Goal: Navigation & Orientation: Find specific page/section

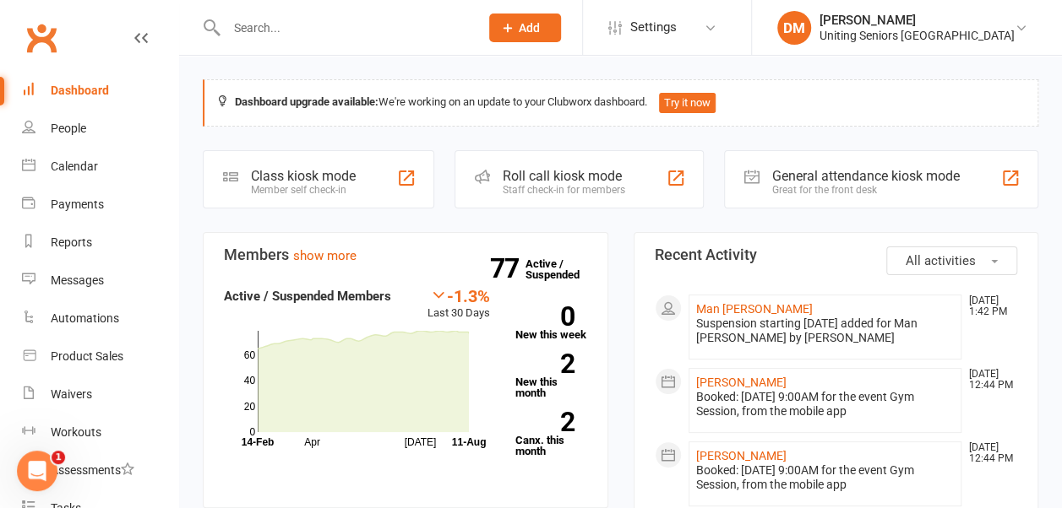
click at [88, 166] on div "Calendar" at bounding box center [74, 167] width 47 height 14
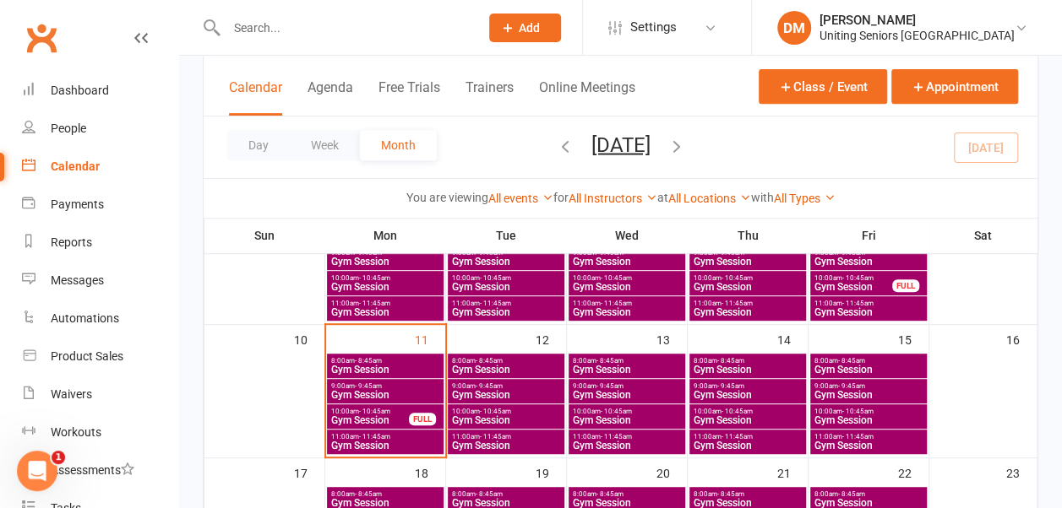
scroll to position [301, 0]
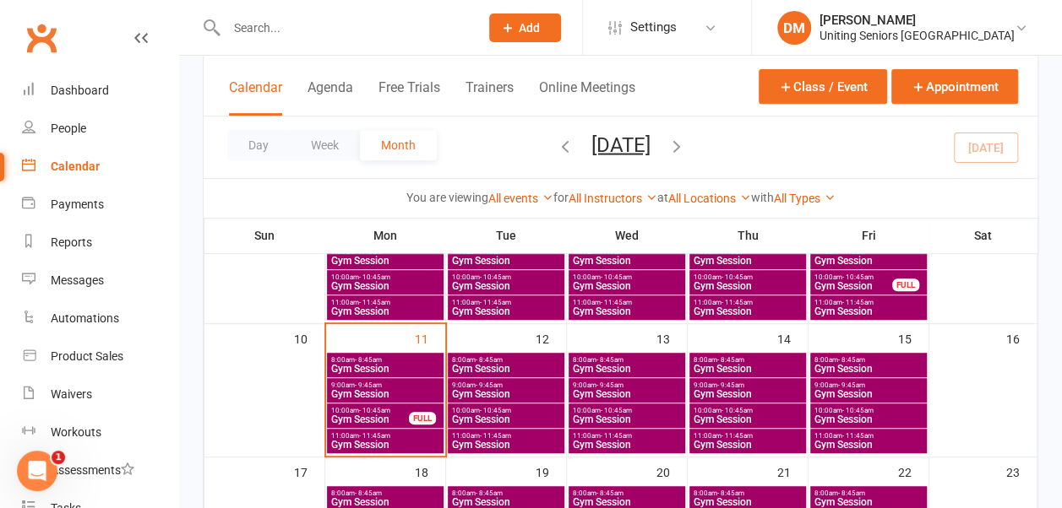
click at [478, 358] on span "- 8:45am" at bounding box center [489, 360] width 27 height 8
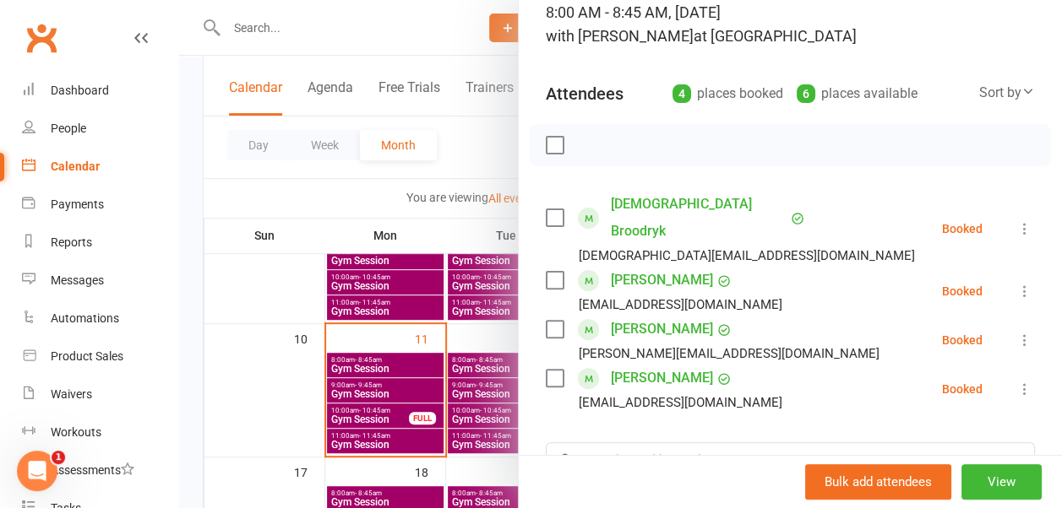
scroll to position [0, 0]
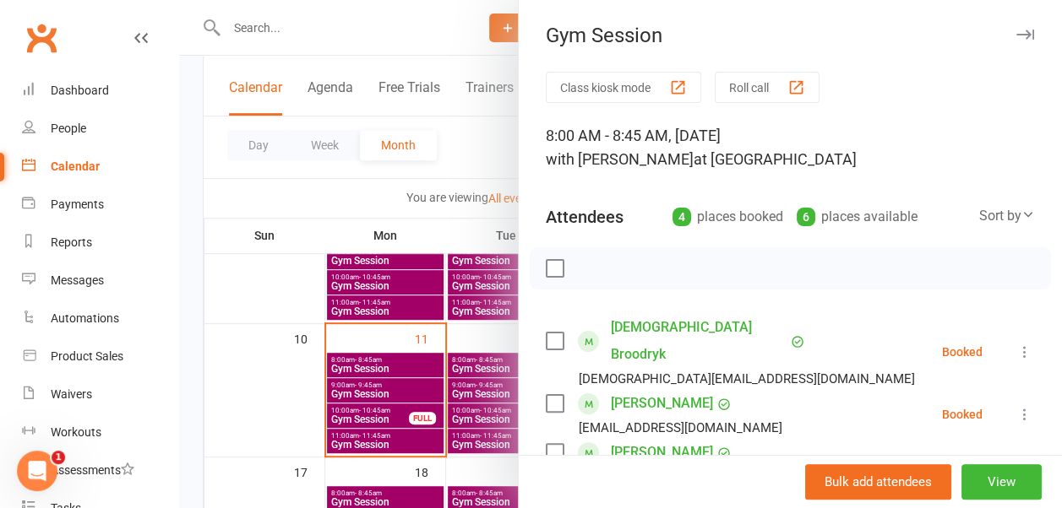
click at [1016, 30] on icon "button" at bounding box center [1025, 35] width 18 height 10
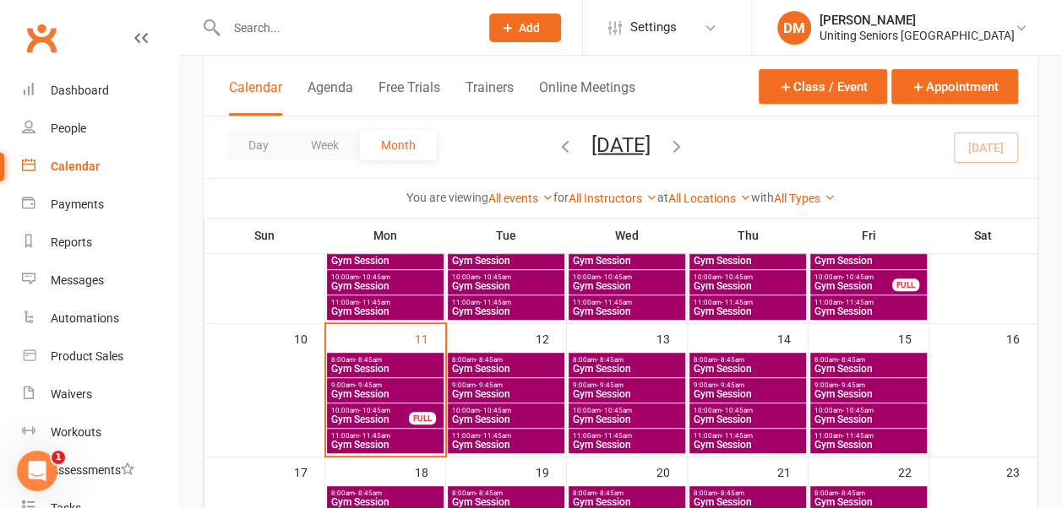
click at [541, 382] on span "9:00am - 9:45am" at bounding box center [506, 386] width 110 height 8
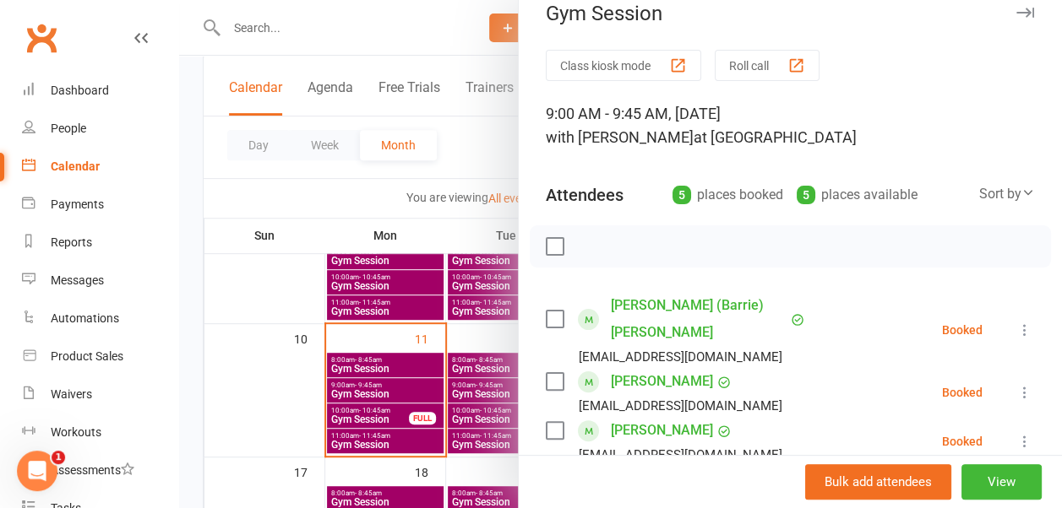
scroll to position [20, 0]
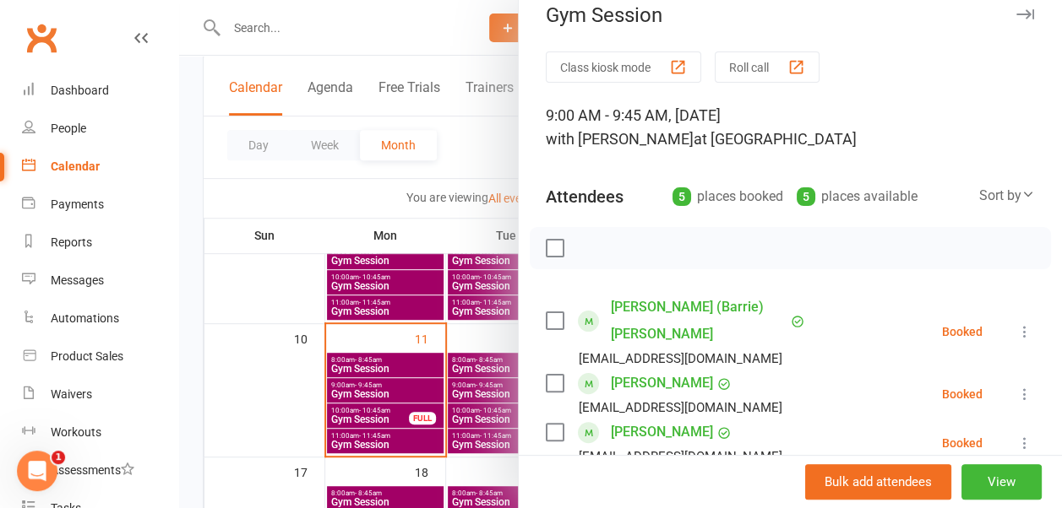
click at [1016, 9] on icon "button" at bounding box center [1025, 14] width 18 height 10
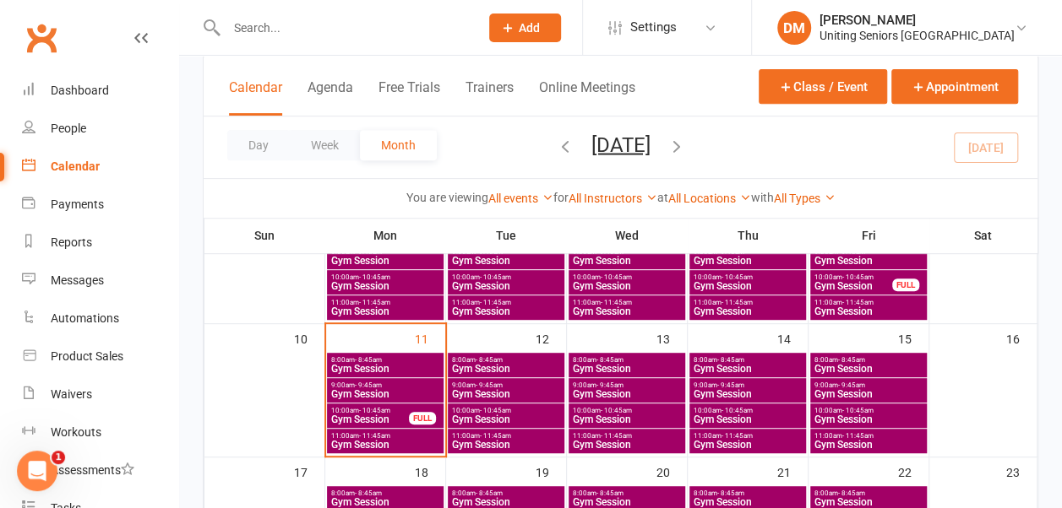
click at [525, 415] on span "Gym Session" at bounding box center [506, 420] width 110 height 10
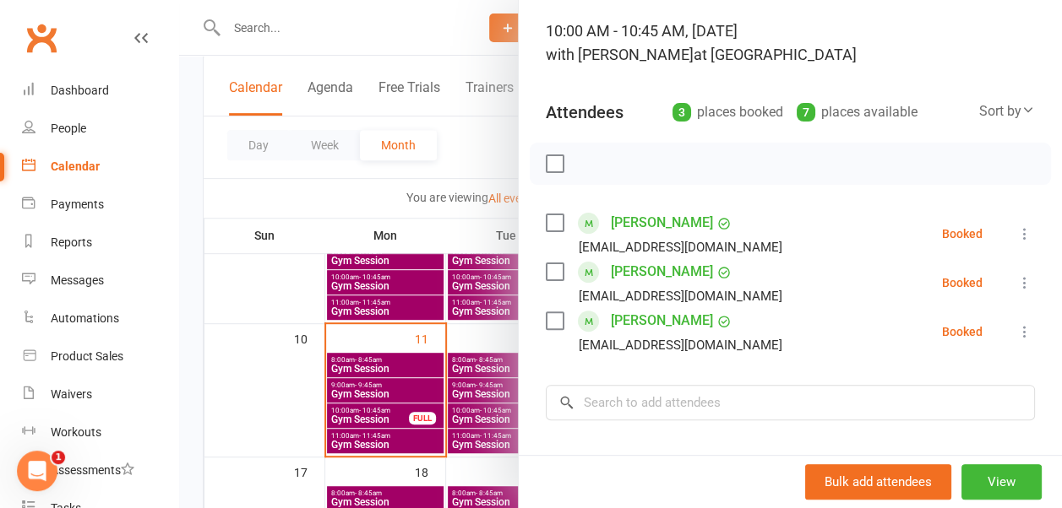
scroll to position [0, 0]
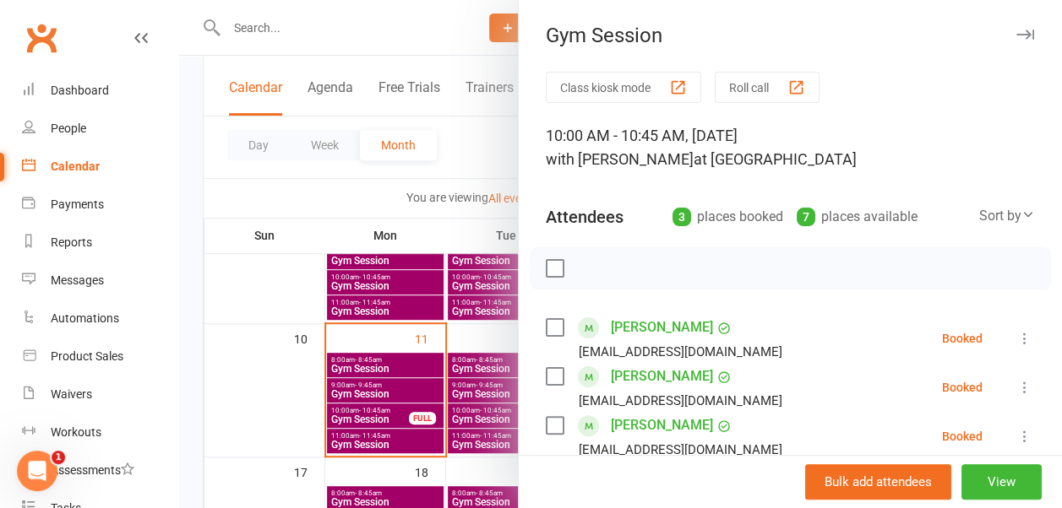
click at [1016, 32] on icon "button" at bounding box center [1025, 35] width 18 height 10
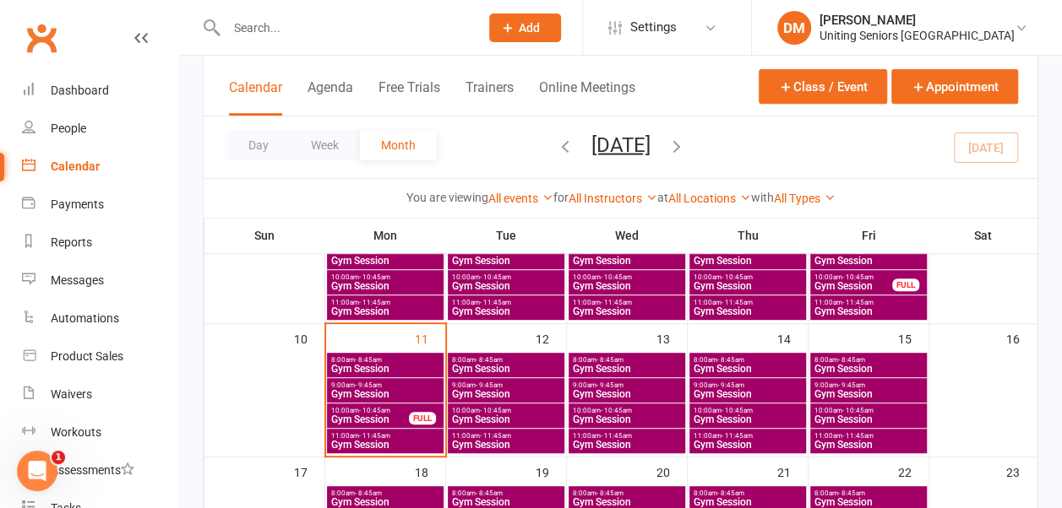
click at [537, 435] on span "11:00am - 11:45am" at bounding box center [506, 436] width 110 height 8
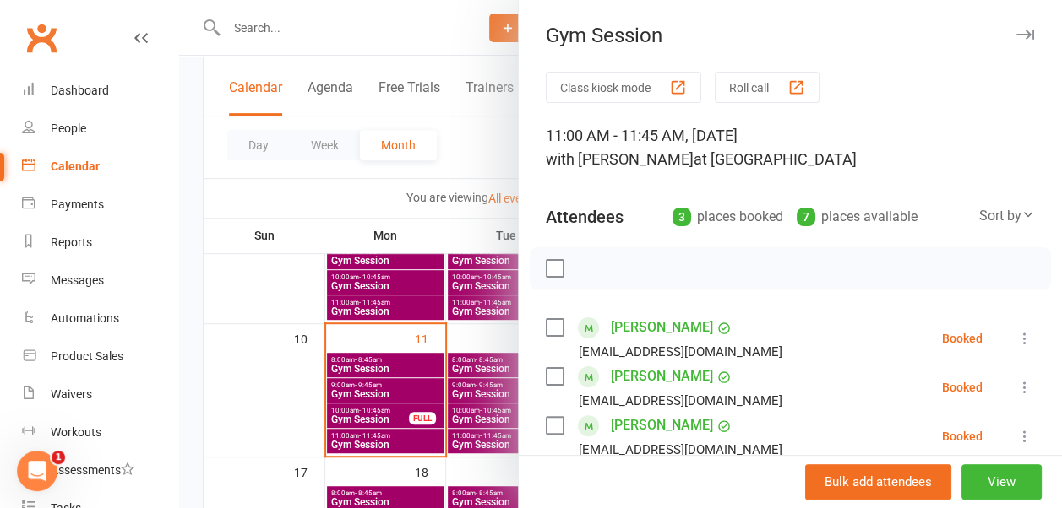
scroll to position [108, 0]
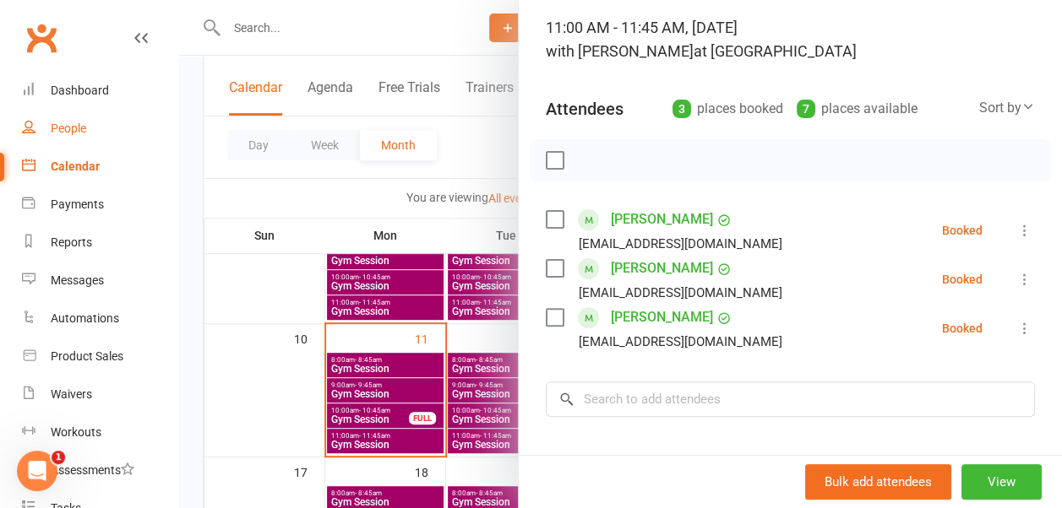
click at [95, 111] on link "People" at bounding box center [100, 129] width 156 height 38
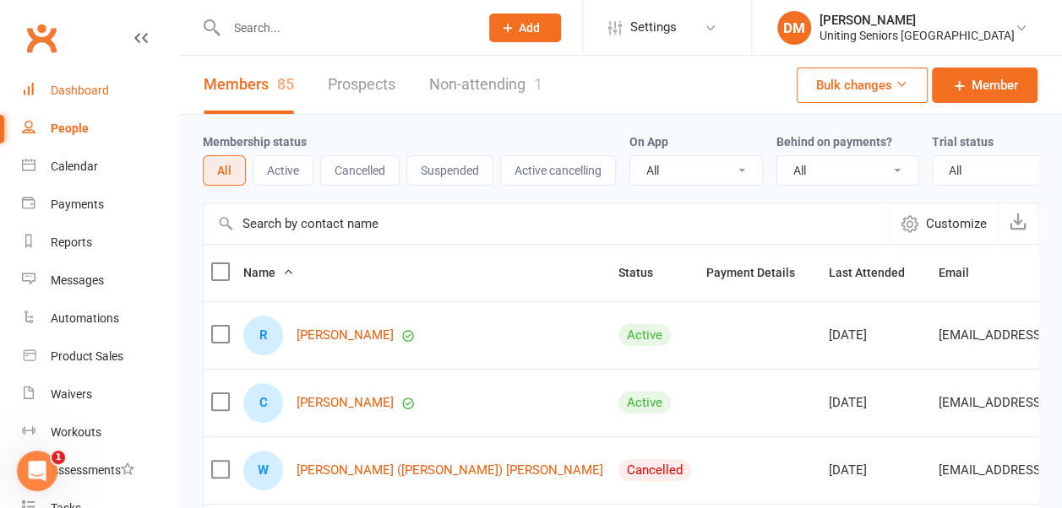
click at [74, 90] on div "Dashboard" at bounding box center [80, 91] width 58 height 14
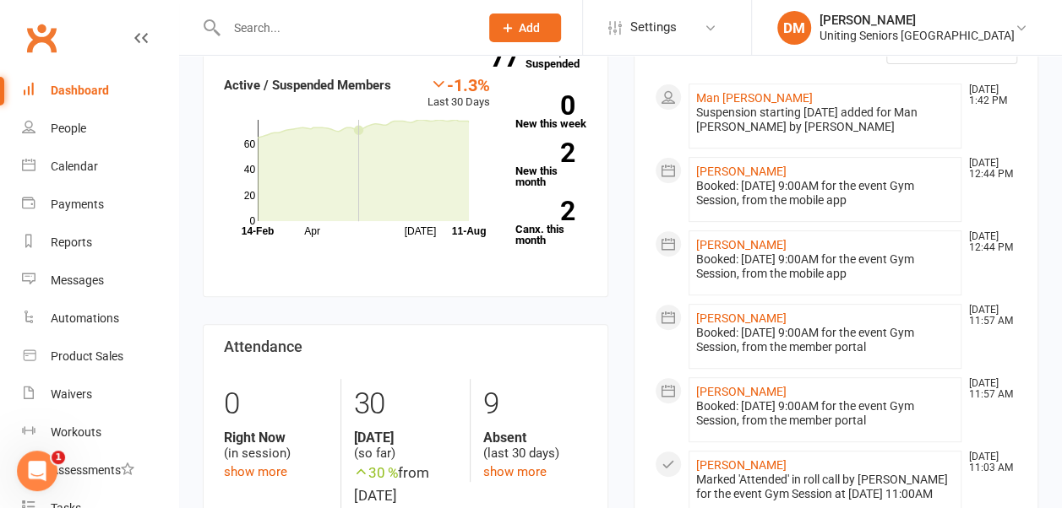
scroll to position [239, 0]
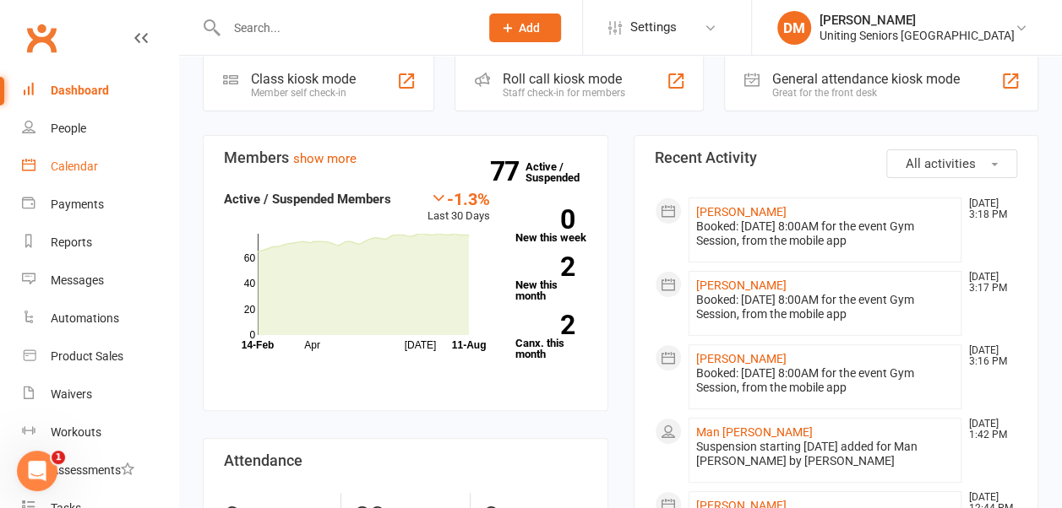
click at [77, 173] on div "Calendar" at bounding box center [74, 167] width 47 height 14
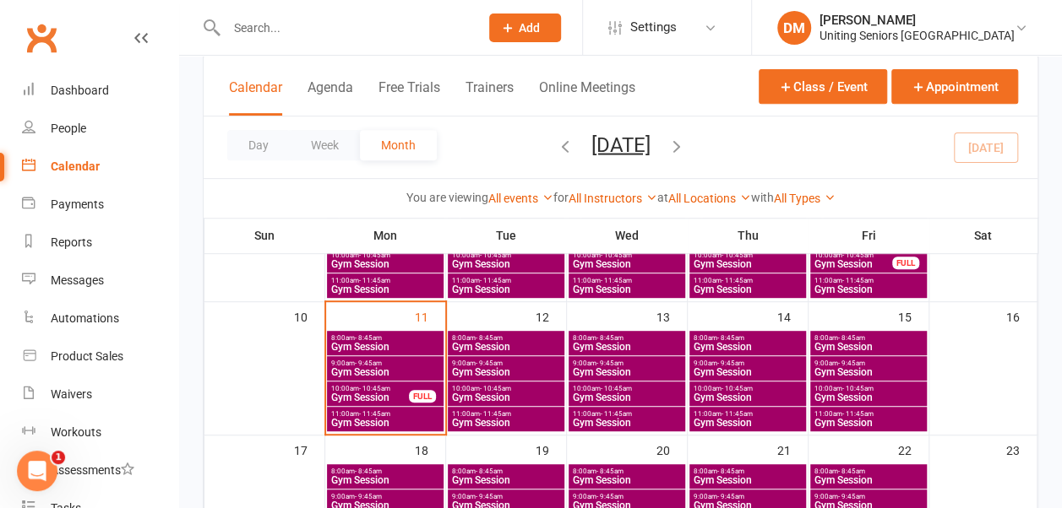
scroll to position [327, 0]
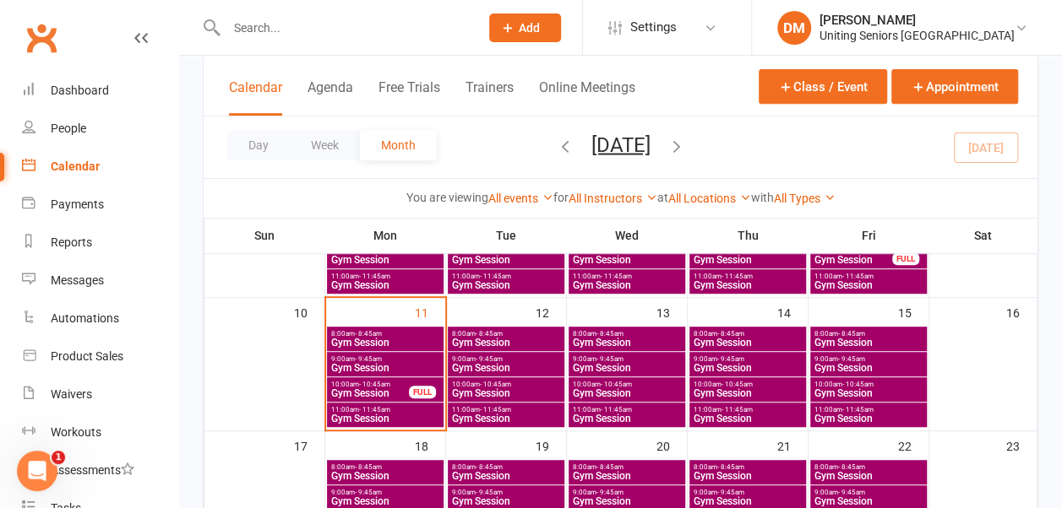
click at [547, 336] on span "8:00am - 8:45am" at bounding box center [506, 334] width 110 height 8
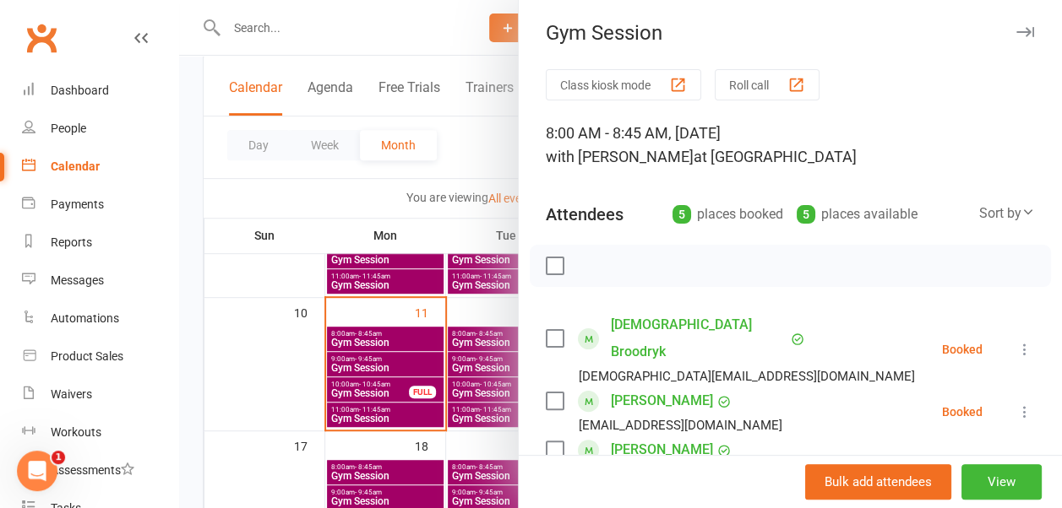
scroll to position [0, 0]
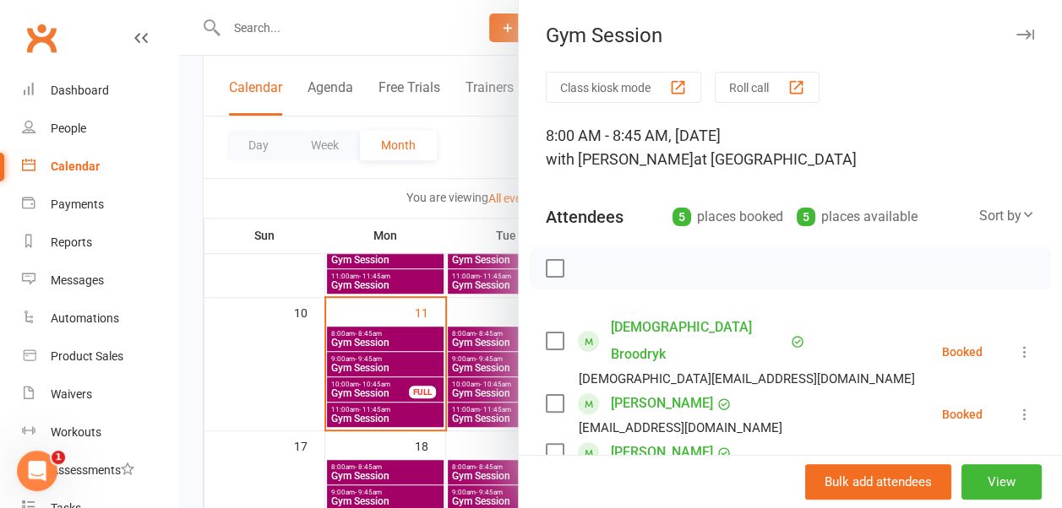
click at [1016, 34] on icon "button" at bounding box center [1025, 35] width 18 height 10
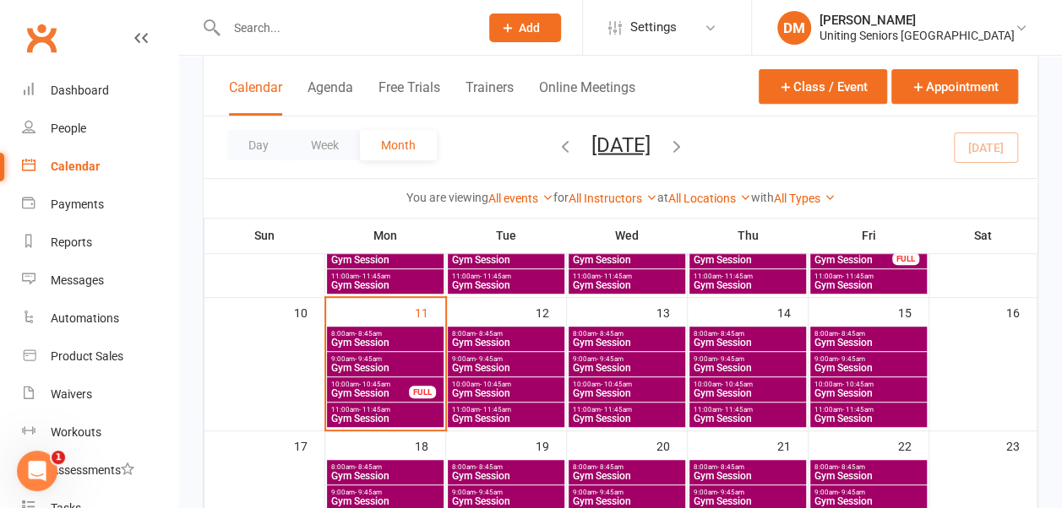
click at [790, 330] on span "8:00am - 8:45am" at bounding box center [748, 334] width 110 height 8
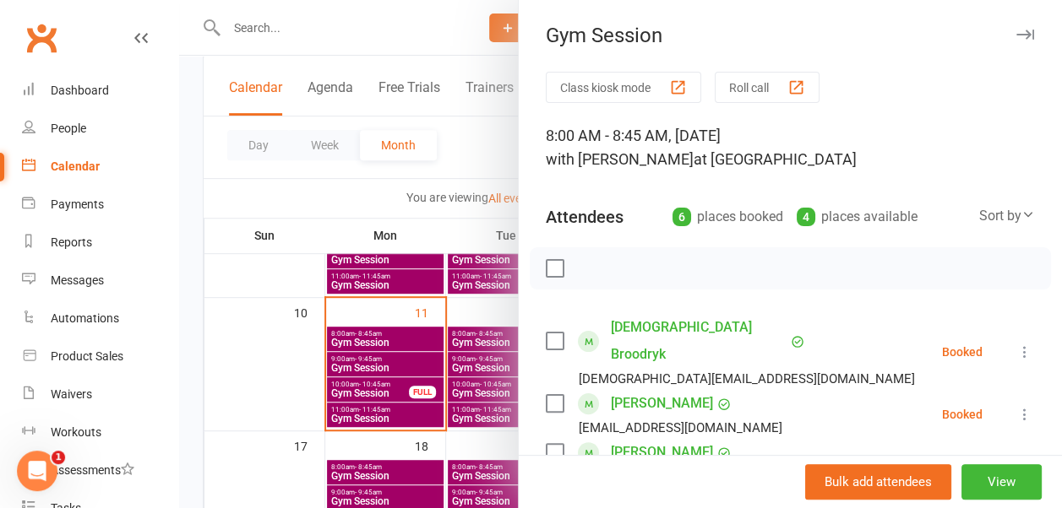
click at [1016, 30] on icon "button" at bounding box center [1025, 35] width 18 height 10
